Goal: Book appointment/travel/reservation

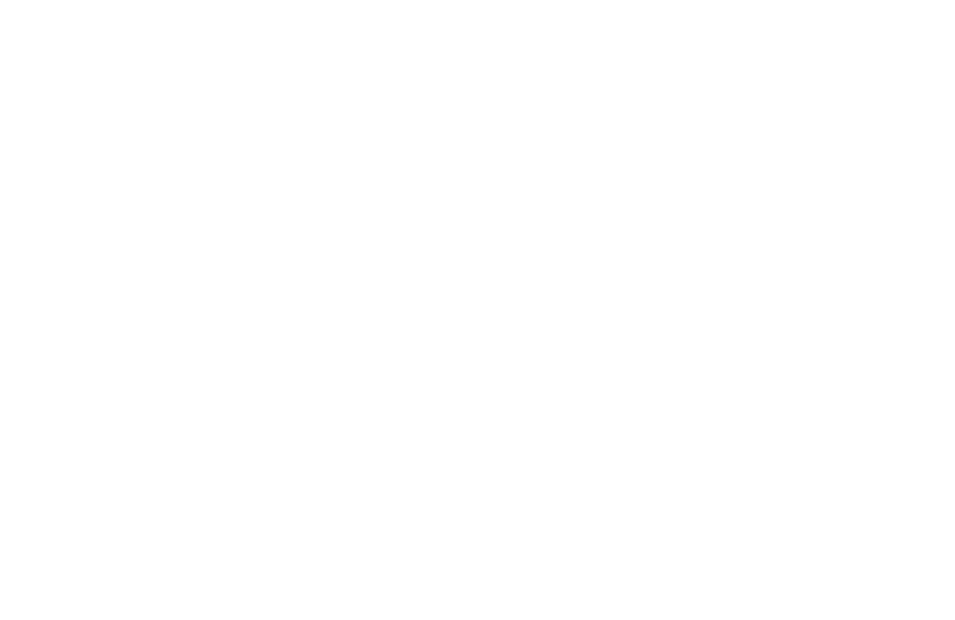
scroll to position [3732, 0]
click at [256, 260] on span "für alle Kids" at bounding box center [272, 266] width 64 height 13
click at [132, 321] on div "Familienhotel finden" at bounding box center [141, 373] width 209 height 104
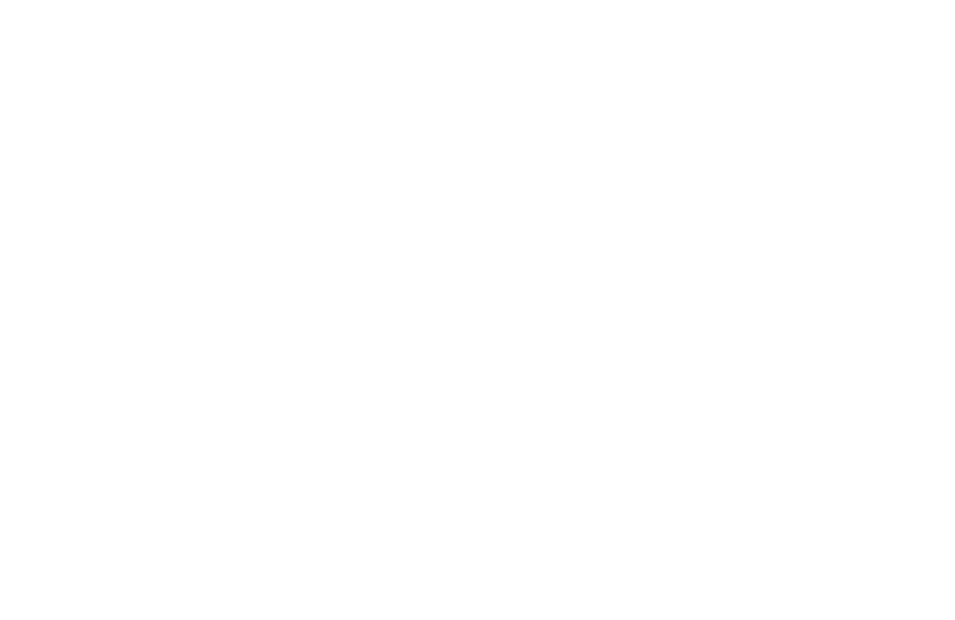
scroll to position [209, 0]
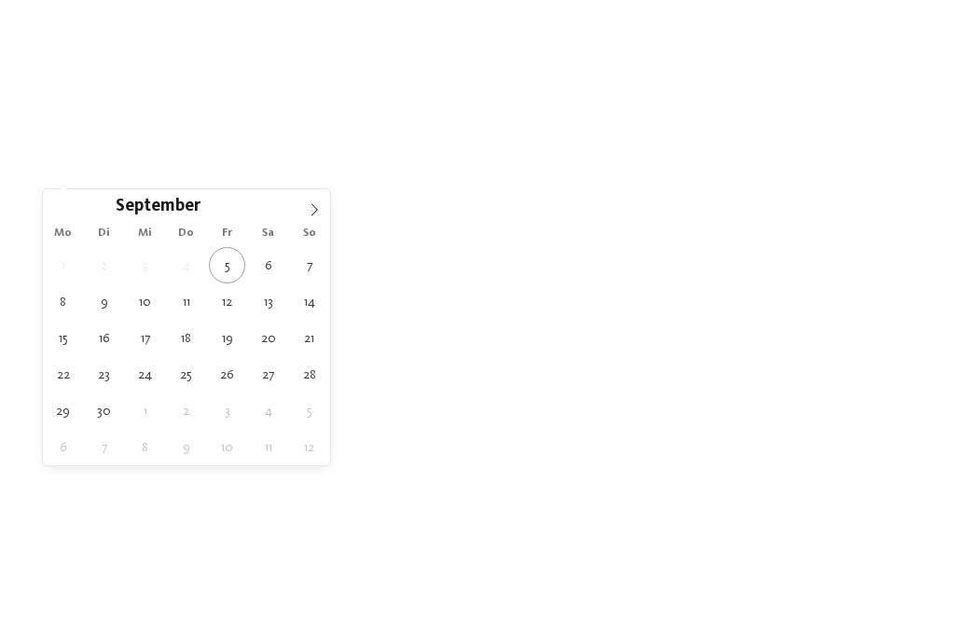
type div "28.09.2025"
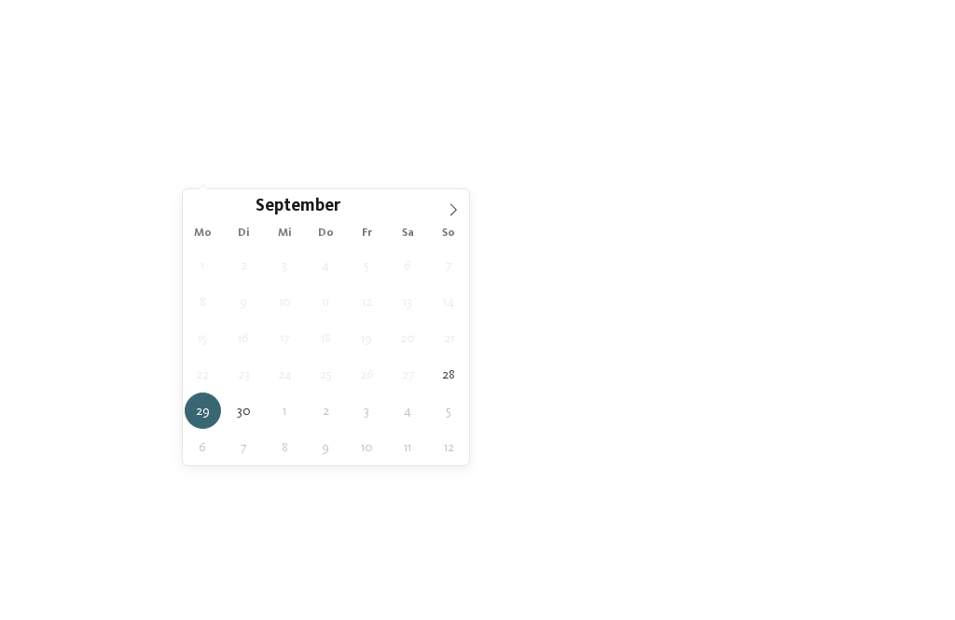
click at [452, 206] on icon at bounding box center [453, 209] width 13 height 13
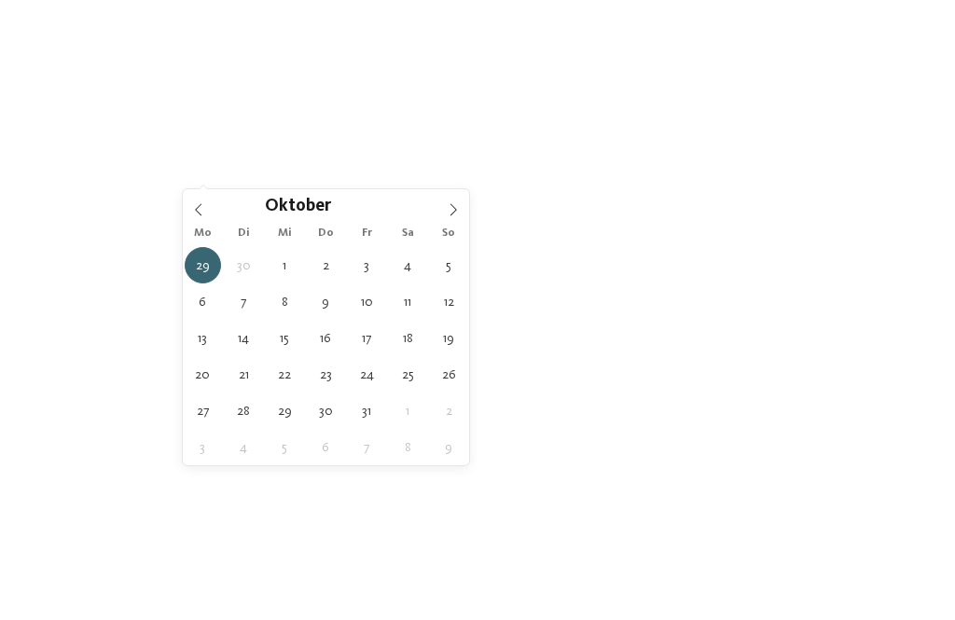
type div "02.10.2025"
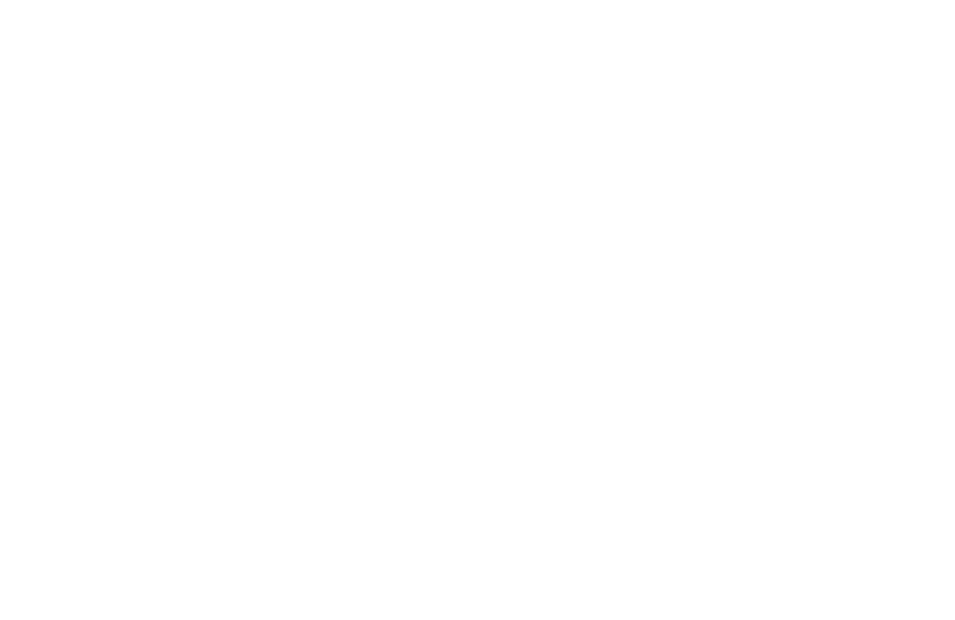
scroll to position [202, 0]
click at [869, 179] on div "filtern" at bounding box center [846, 178] width 134 height 33
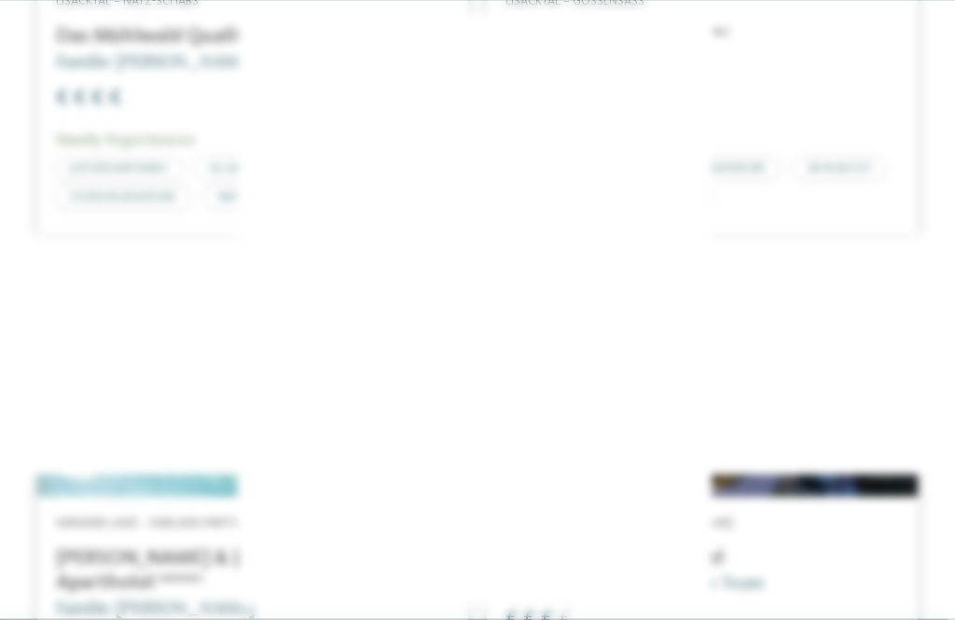
scroll to position [1848, 0]
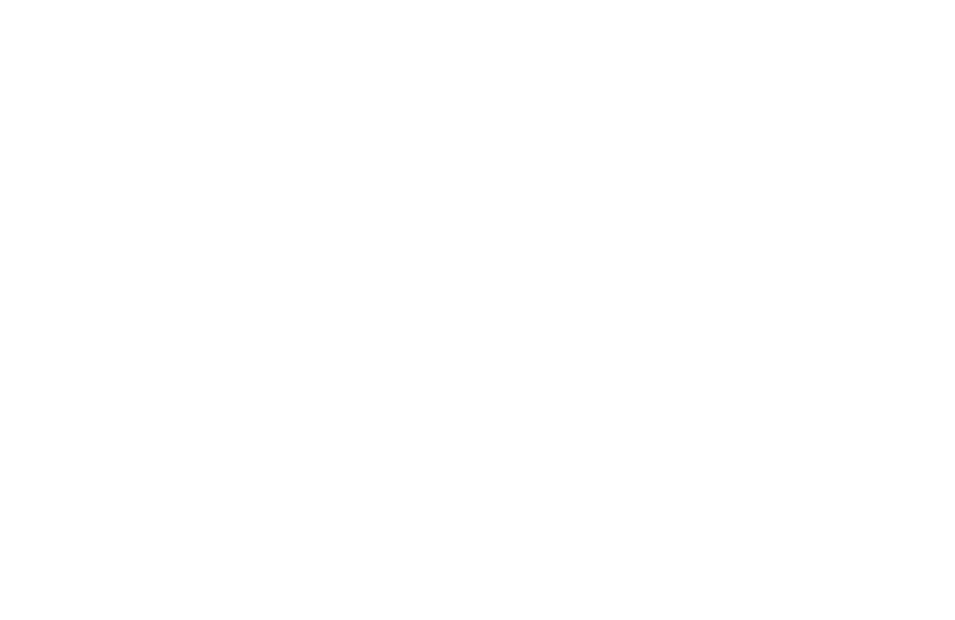
click at [828, 117] on icon at bounding box center [835, 133] width 40 height 33
click at [365, 325] on div at bounding box center [252, 304] width 431 height 242
click at [139, 335] on span "www.dasmuehlwald.com" at bounding box center [119, 342] width 108 height 14
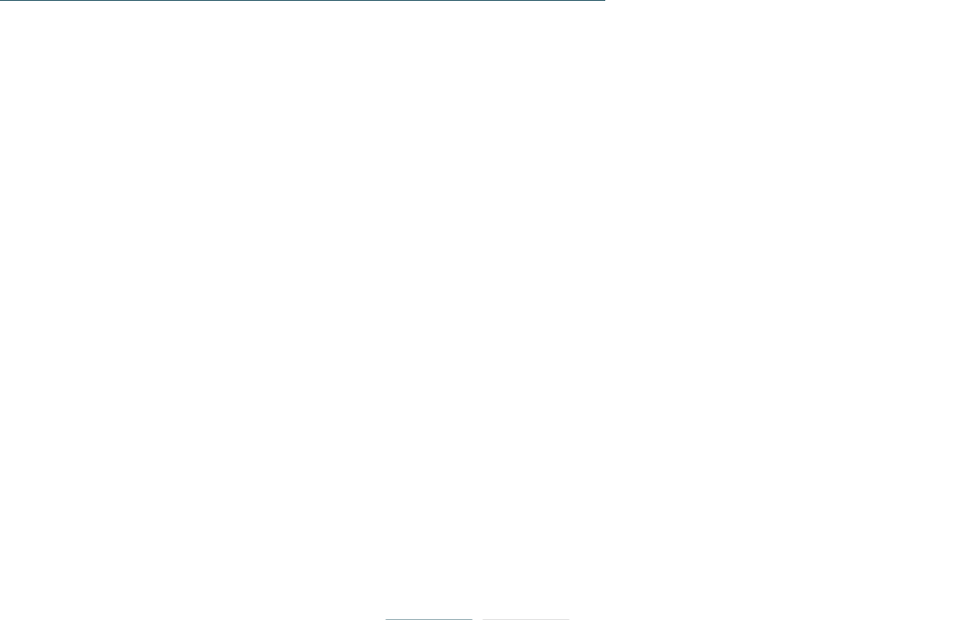
scroll to position [4247, 0]
